Goal: Information Seeking & Learning: Find specific page/section

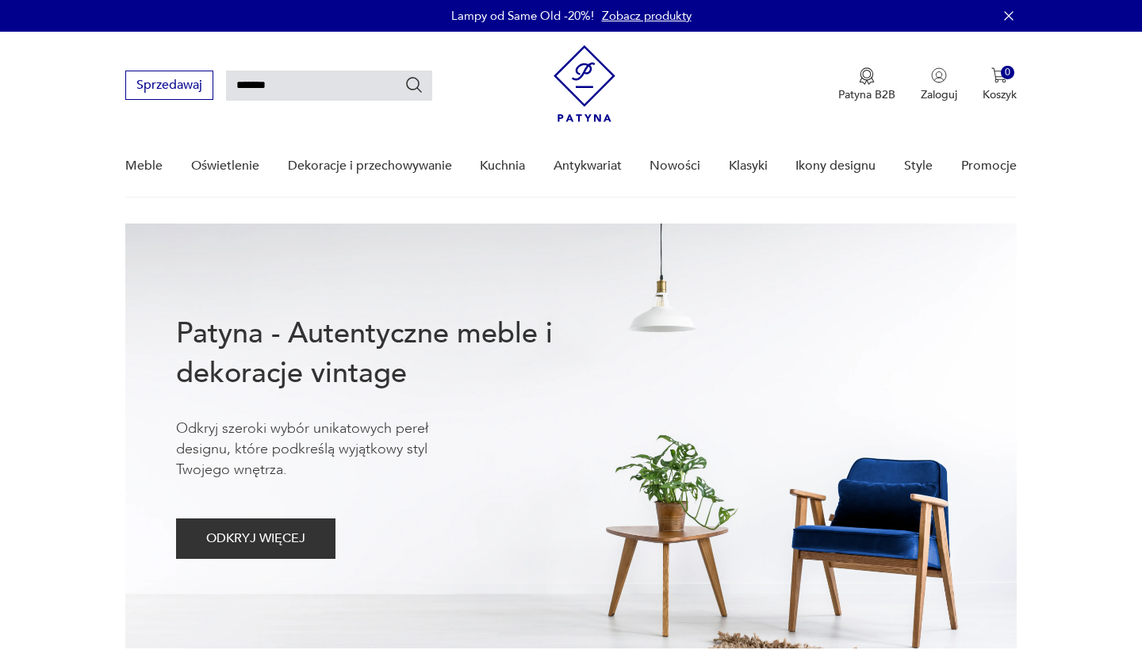
type input "*******"
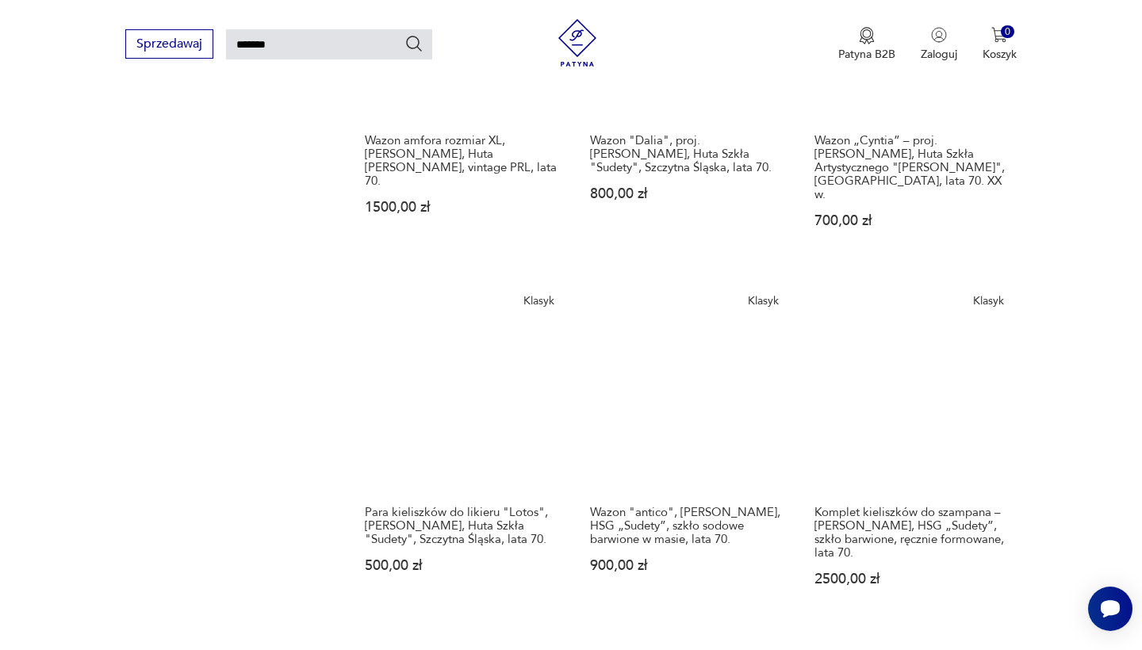
scroll to position [1160, 0]
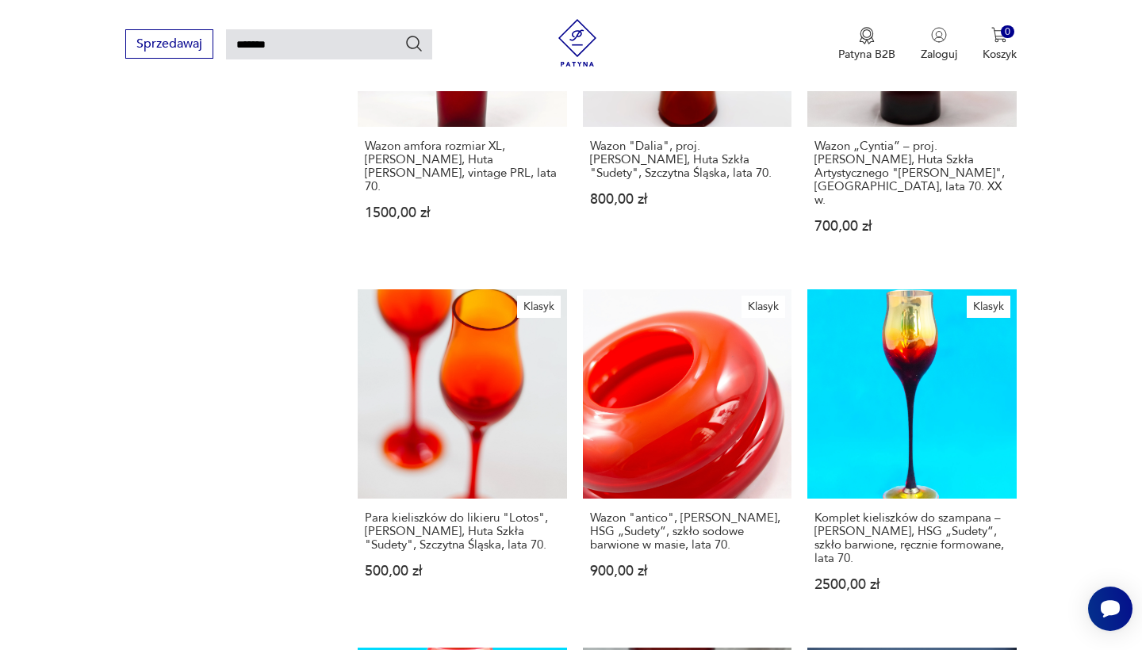
type input "*******"
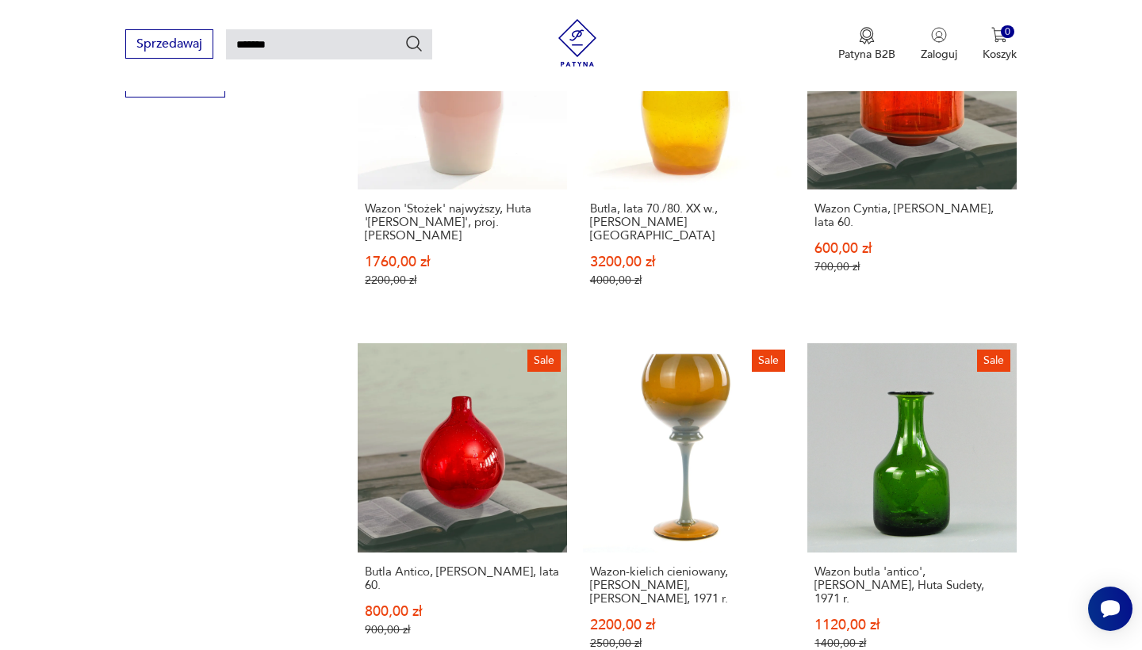
scroll to position [1100, 0]
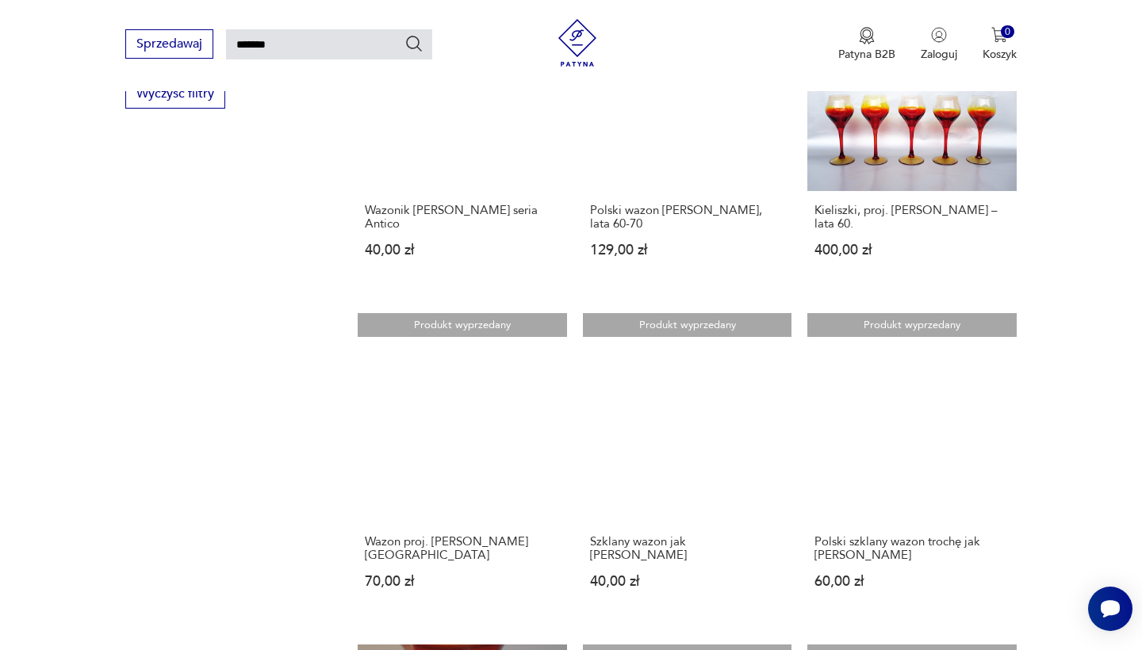
scroll to position [1073, 0]
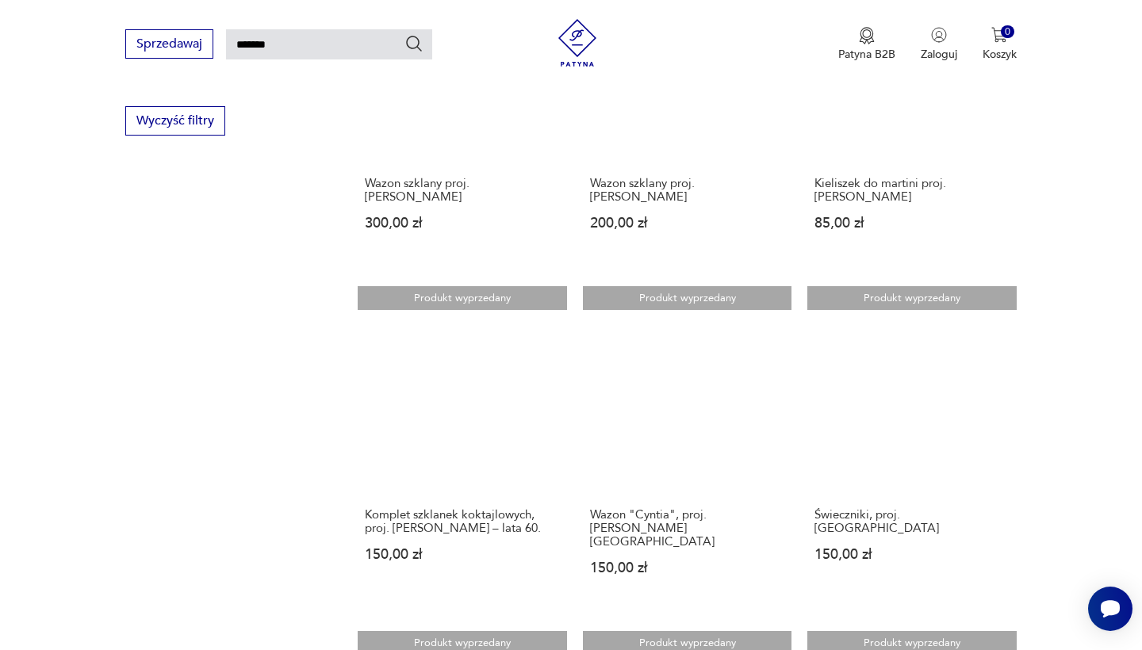
scroll to position [1055, 0]
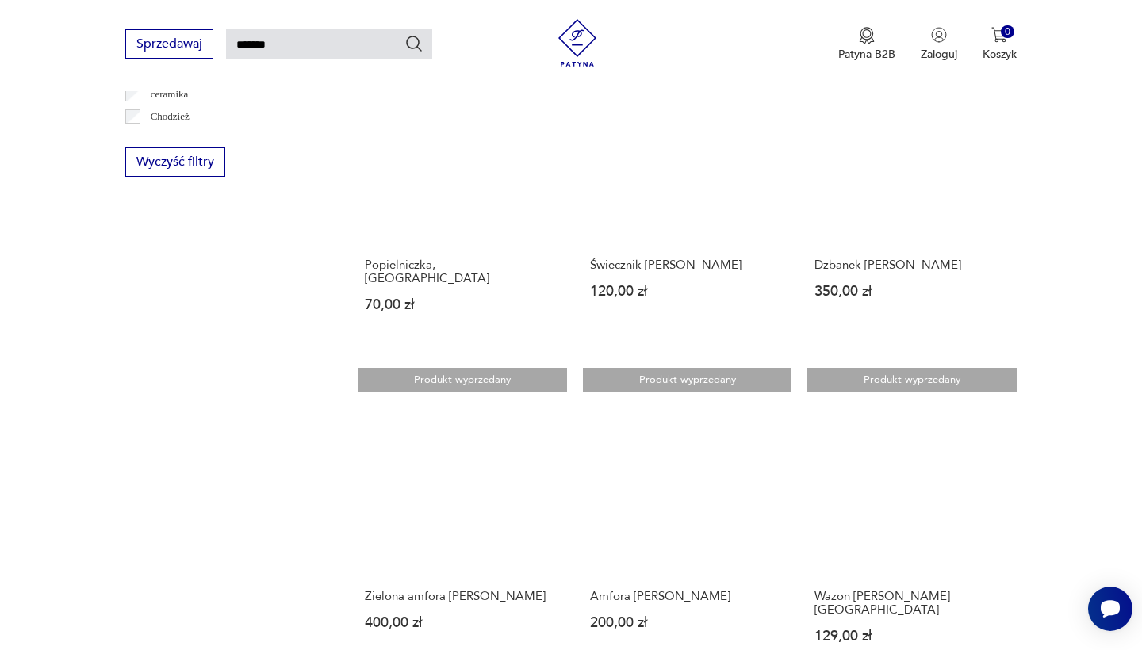
scroll to position [1055, 0]
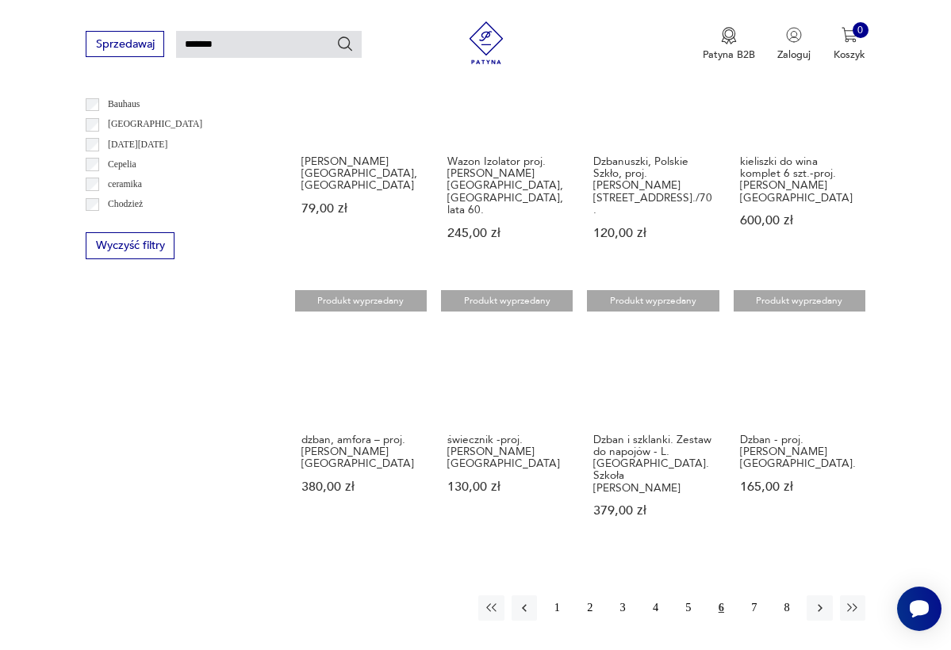
scroll to position [822, 0]
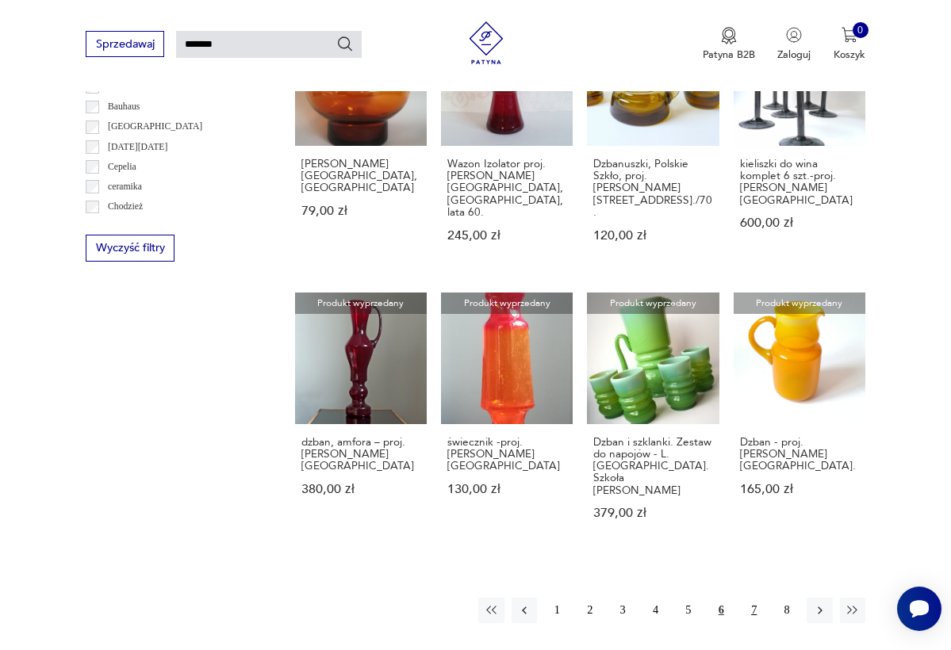
click at [756, 598] on button "7" at bounding box center [754, 610] width 25 height 25
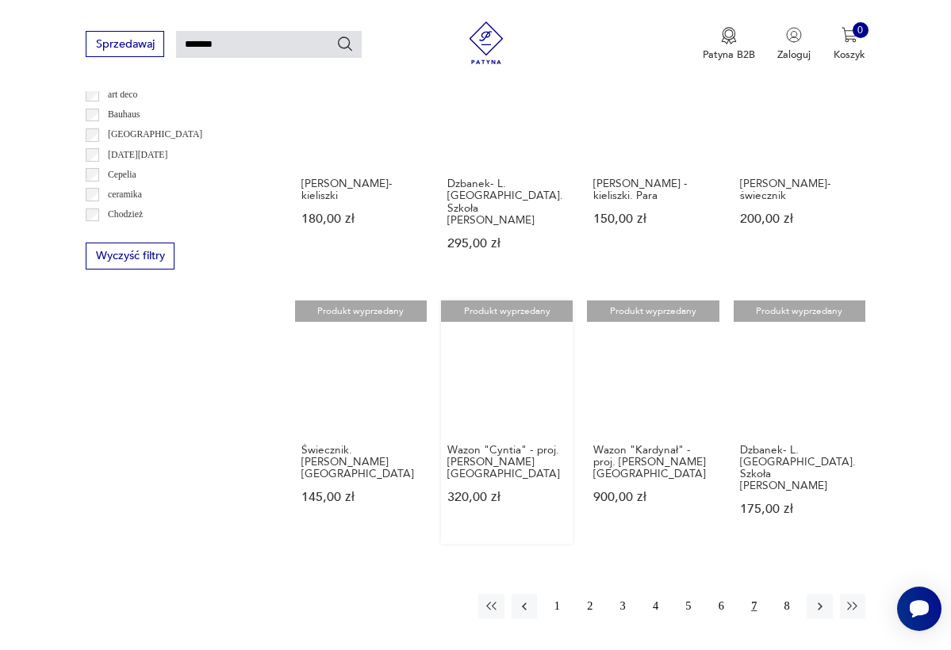
scroll to position [820, 0]
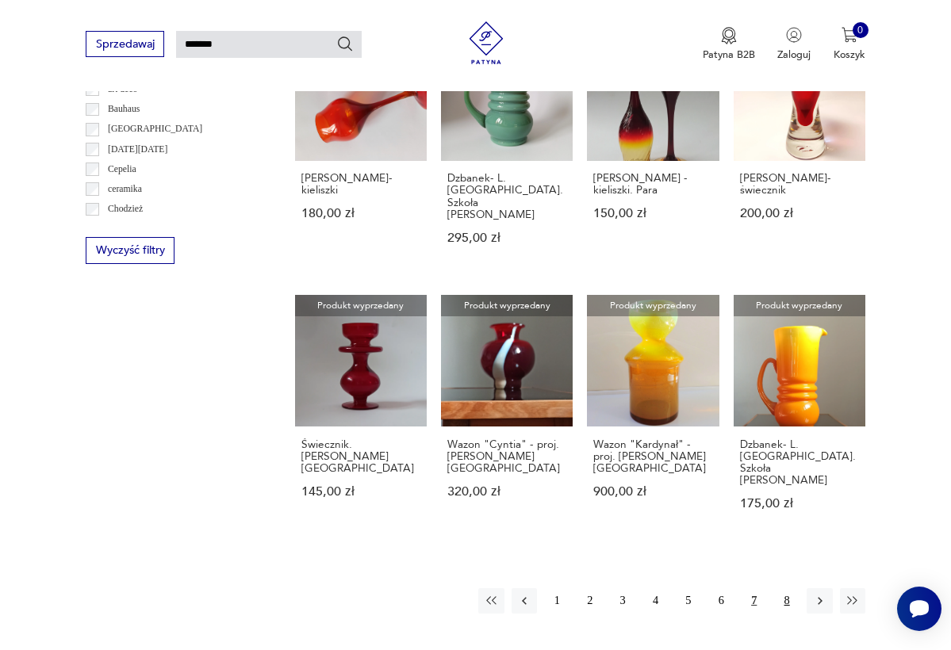
click at [785, 589] on button "8" at bounding box center [786, 601] width 25 height 25
